Goal: Information Seeking & Learning: Learn about a topic

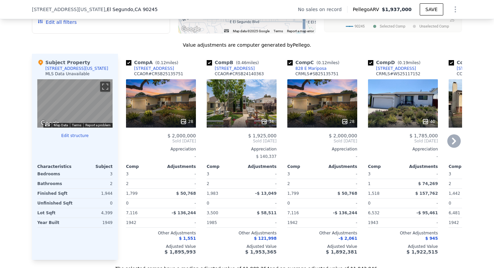
scroll to position [618, 0]
click at [176, 103] on div "28" at bounding box center [161, 103] width 70 height 48
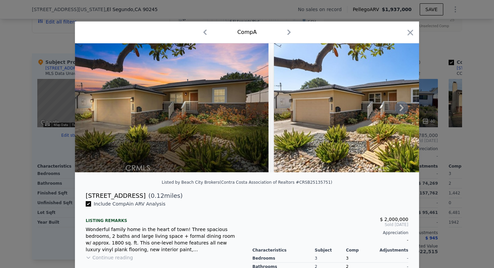
click at [401, 106] on icon at bounding box center [402, 108] width 4 height 7
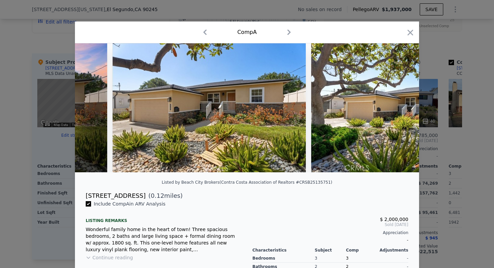
click at [401, 106] on img at bounding box center [408, 107] width 194 height 129
click at [401, 106] on icon at bounding box center [402, 108] width 4 height 7
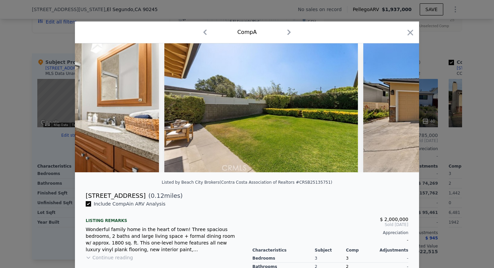
scroll to position [0, 4693]
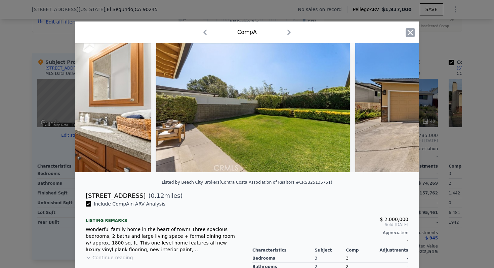
click at [411, 32] on icon "button" at bounding box center [411, 33] width 6 height 6
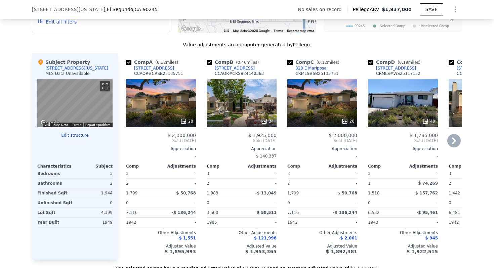
click at [243, 108] on div "34" at bounding box center [242, 103] width 70 height 48
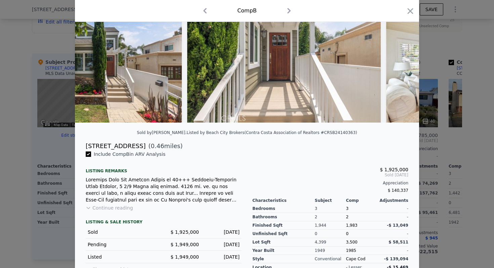
scroll to position [51, 0]
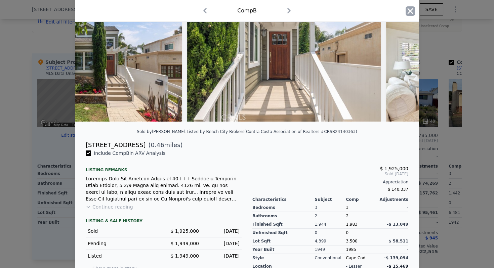
click at [409, 13] on icon "button" at bounding box center [411, 11] width 6 height 6
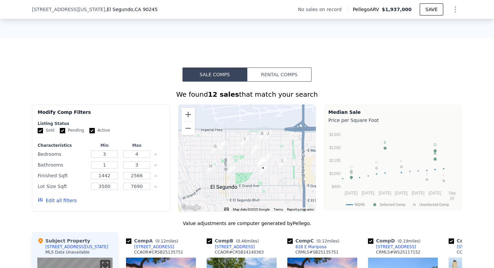
scroll to position [428, 0]
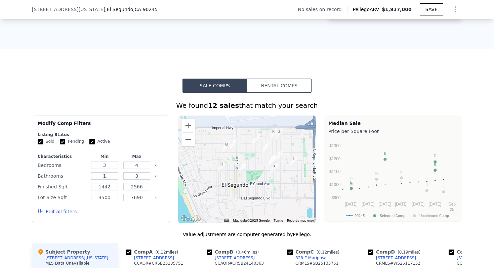
drag, startPoint x: 279, startPoint y: 189, endPoint x: 288, endPoint y: 174, distance: 17.5
click at [288, 174] on div at bounding box center [247, 170] width 138 height 108
click at [188, 142] on button "Zoom out" at bounding box center [188, 139] width 13 height 13
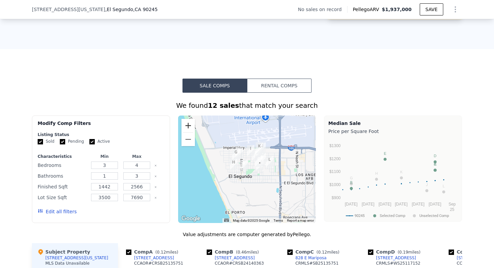
click at [188, 125] on button "Zoom in" at bounding box center [188, 125] width 13 height 13
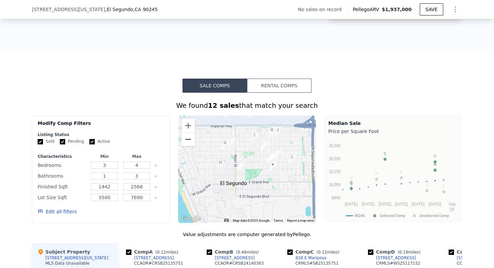
click at [189, 141] on button "Zoom out" at bounding box center [188, 139] width 13 height 13
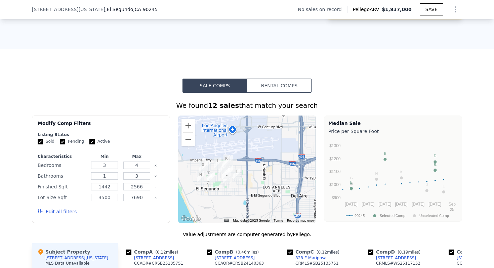
drag, startPoint x: 266, startPoint y: 162, endPoint x: 231, endPoint y: 174, distance: 37.3
click at [231, 182] on div at bounding box center [283, 182] width 138 height 0
click at [191, 124] on button "Zoom in" at bounding box center [188, 125] width 13 height 13
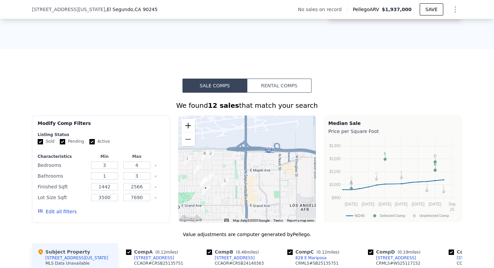
click at [191, 124] on button "Zoom in" at bounding box center [188, 125] width 13 height 13
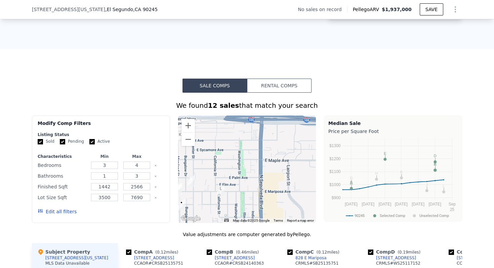
drag, startPoint x: 216, startPoint y: 168, endPoint x: 245, endPoint y: 149, distance: 35.0
click at [246, 149] on div at bounding box center [247, 170] width 138 height 108
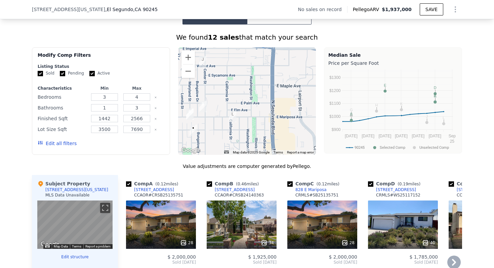
scroll to position [502, 0]
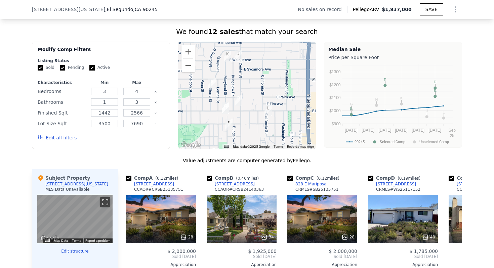
drag, startPoint x: 226, startPoint y: 108, endPoint x: 262, endPoint y: 106, distance: 36.0
click at [262, 106] on div at bounding box center [247, 96] width 138 height 108
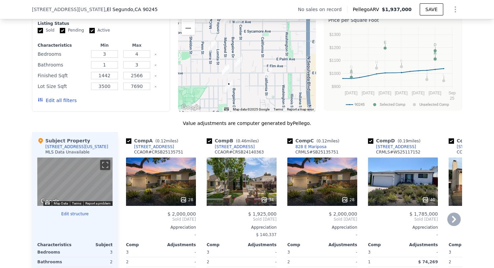
scroll to position [543, 0]
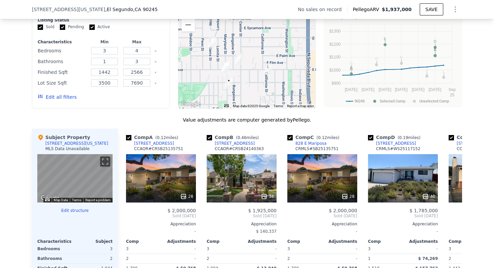
click at [226, 66] on img "828 E Mariposa" at bounding box center [225, 66] width 7 height 11
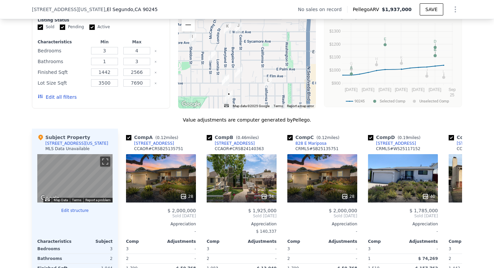
drag, startPoint x: 225, startPoint y: 74, endPoint x: 225, endPoint y: 90, distance: 16.1
click at [225, 90] on div at bounding box center [247, 55] width 138 height 108
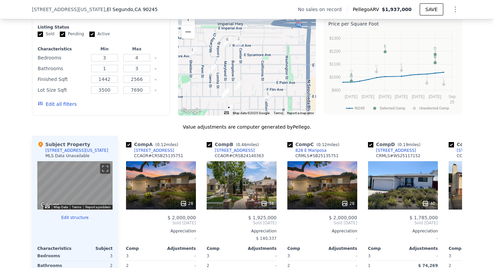
scroll to position [530, 0]
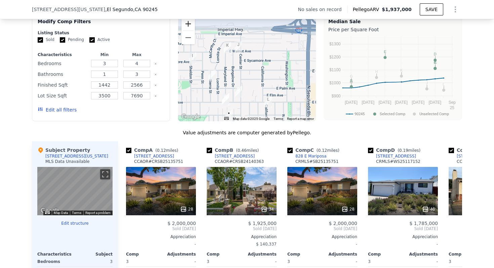
click at [188, 25] on button "Zoom in" at bounding box center [188, 23] width 13 height 13
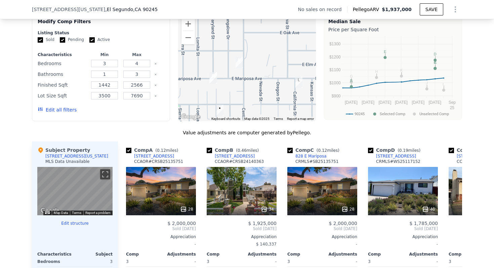
drag, startPoint x: 218, startPoint y: 91, endPoint x: 238, endPoint y: 12, distance: 81.9
click at [238, 12] on div "Search an address or region Solutions Company Open main menu Log In Free Accoun…" at bounding box center [247, 249] width 494 height 1558
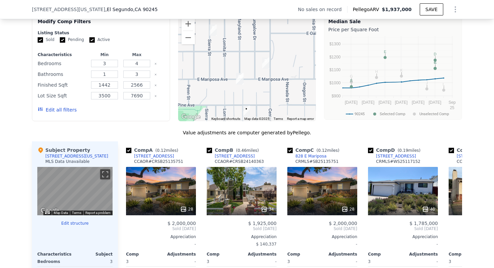
drag, startPoint x: 234, startPoint y: 49, endPoint x: 234, endPoint y: 98, distance: 48.8
click at [234, 98] on div at bounding box center [247, 68] width 138 height 108
drag, startPoint x: 282, startPoint y: 157, endPoint x: 282, endPoint y: 144, distance: 13.5
click at [282, 144] on div "Comp A ( 0.12 miles) [STREET_ADDRESS] CCAOR # CRSB25135751 28 $ 2,000,000 Sold …" at bounding box center [290, 245] width 344 height 206
click at [282, 156] on div "Comp A ( 0.12 miles) [STREET_ADDRESS] CCAOR # CRSB25135751 28 $ 2,000,000 Sold …" at bounding box center [290, 245] width 344 height 206
